Goal: Task Accomplishment & Management: Complete application form

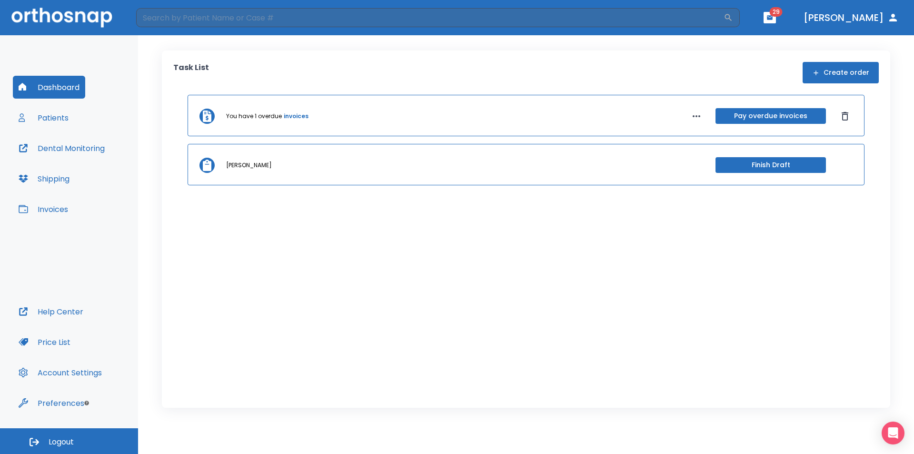
click at [69, 119] on button "Patients" at bounding box center [43, 117] width 61 height 23
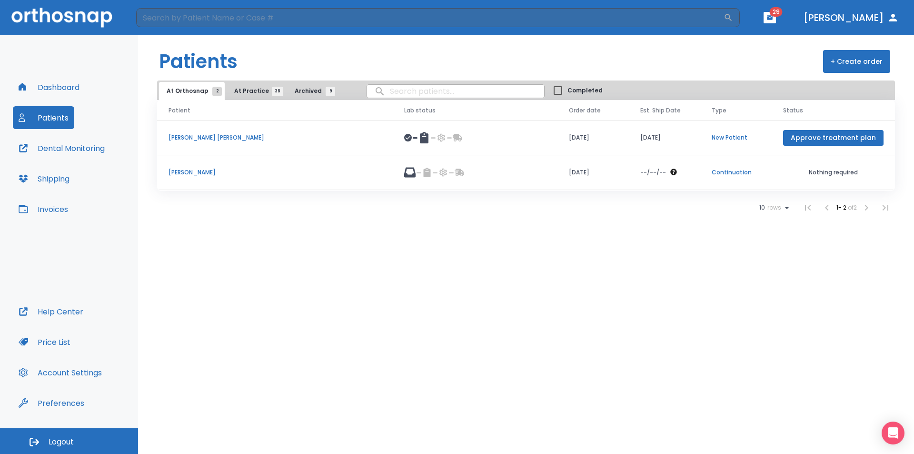
click at [56, 216] on button "Invoices" at bounding box center [43, 209] width 61 height 23
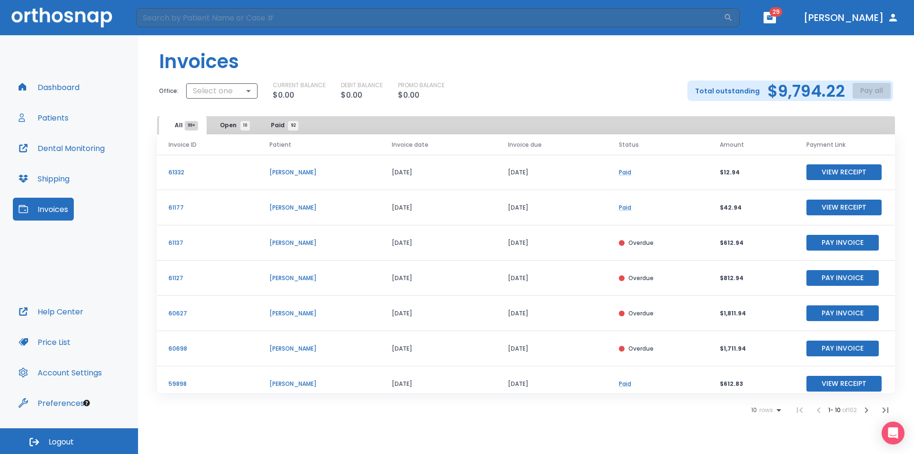
click at [283, 387] on p "[PERSON_NAME]" at bounding box center [318, 383] width 99 height 9
click at [62, 121] on button "Patients" at bounding box center [43, 117] width 61 height 23
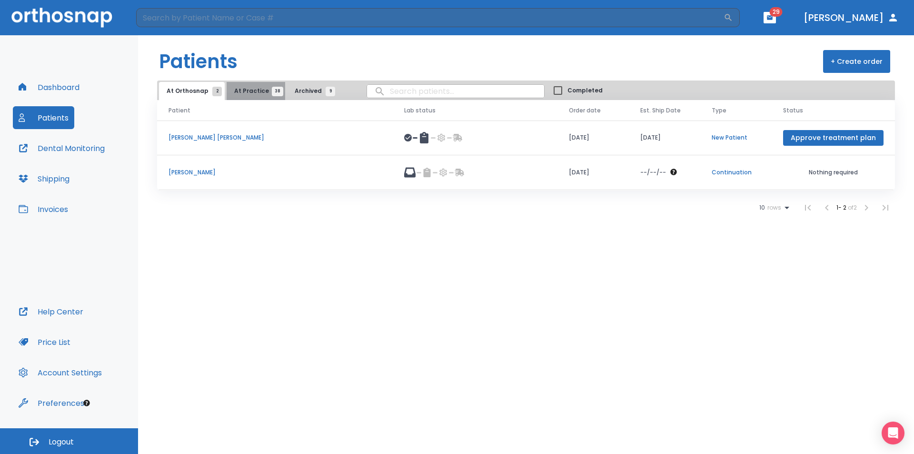
click at [255, 88] on button "At Practice 38" at bounding box center [256, 91] width 59 height 18
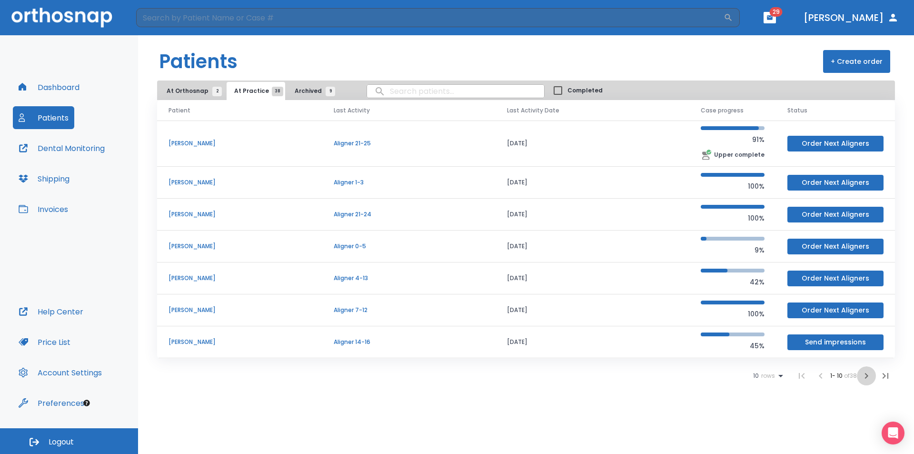
click at [867, 379] on icon "button" at bounding box center [865, 375] width 11 height 11
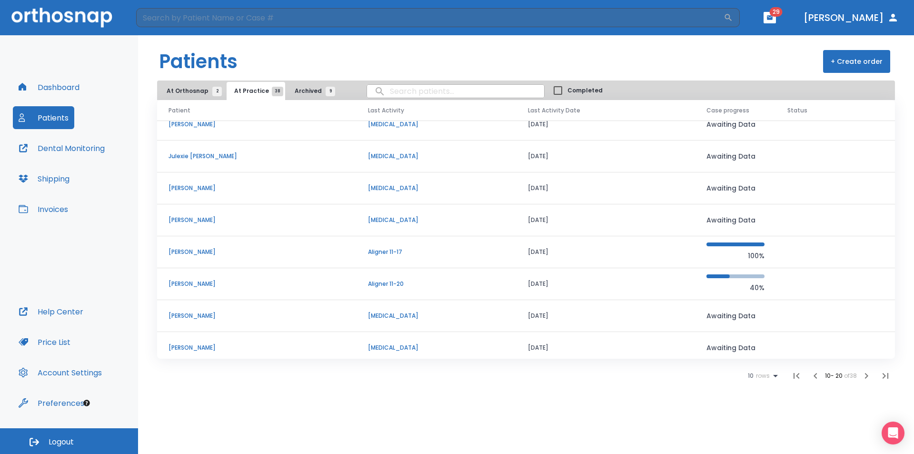
scroll to position [81, 0]
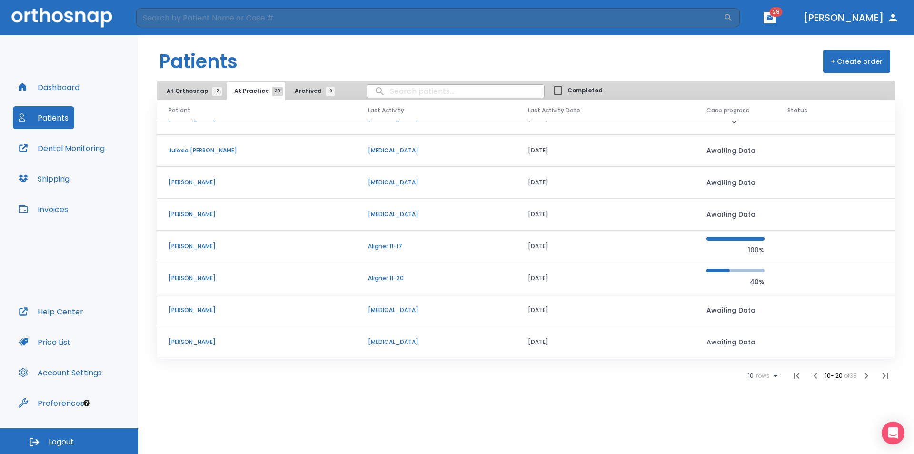
click at [217, 274] on p "[PERSON_NAME]" at bounding box center [256, 278] width 177 height 9
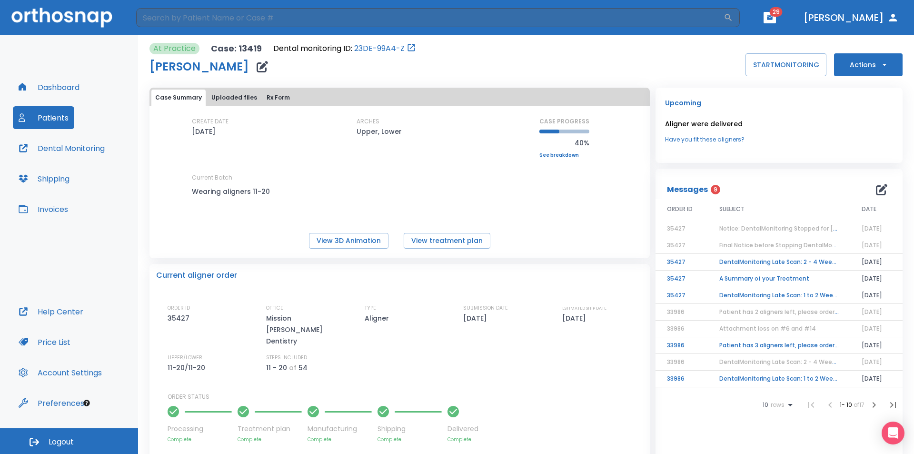
click at [868, 59] on button "Actions" at bounding box center [868, 64] width 69 height 23
click at [870, 140] on p "Order Next Aligners" at bounding box center [862, 139] width 54 height 9
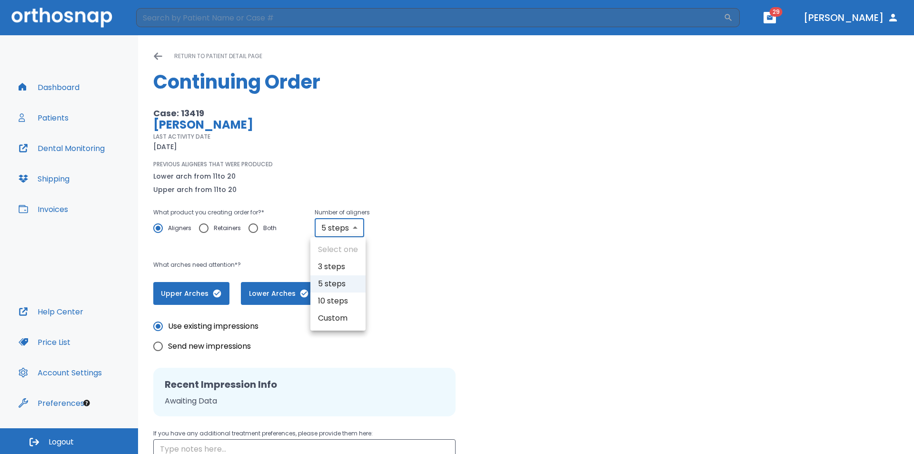
click at [331, 233] on body "​ 29 [PERSON_NAME] Dashboard Patients Dental Monitoring Shipping Invoices Help …" at bounding box center [457, 227] width 914 height 454
click at [331, 232] on div at bounding box center [457, 227] width 914 height 454
click at [331, 232] on body "​ 29 [PERSON_NAME] Dashboard Patients Dental Monitoring Shipping Invoices Help …" at bounding box center [457, 227] width 914 height 454
click at [331, 232] on div at bounding box center [457, 227] width 914 height 454
click at [492, 262] on p "What arches need attention*?" at bounding box center [370, 264] width 435 height 11
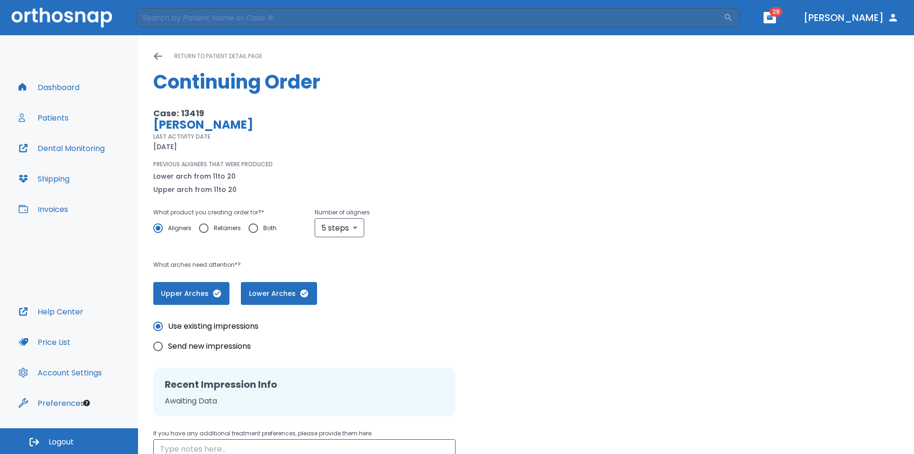
scroll to position [102, 0]
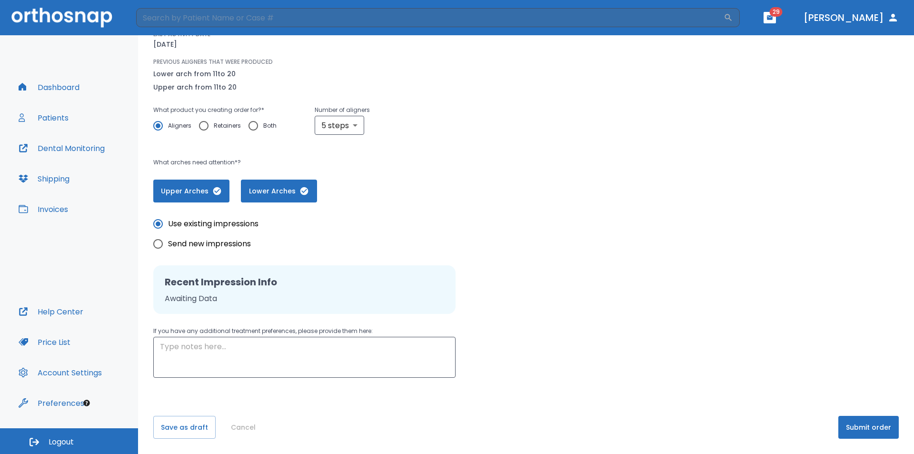
click at [873, 423] on button "Submit order" at bounding box center [868, 426] width 60 height 23
